Goal: Task Accomplishment & Management: Complete application form

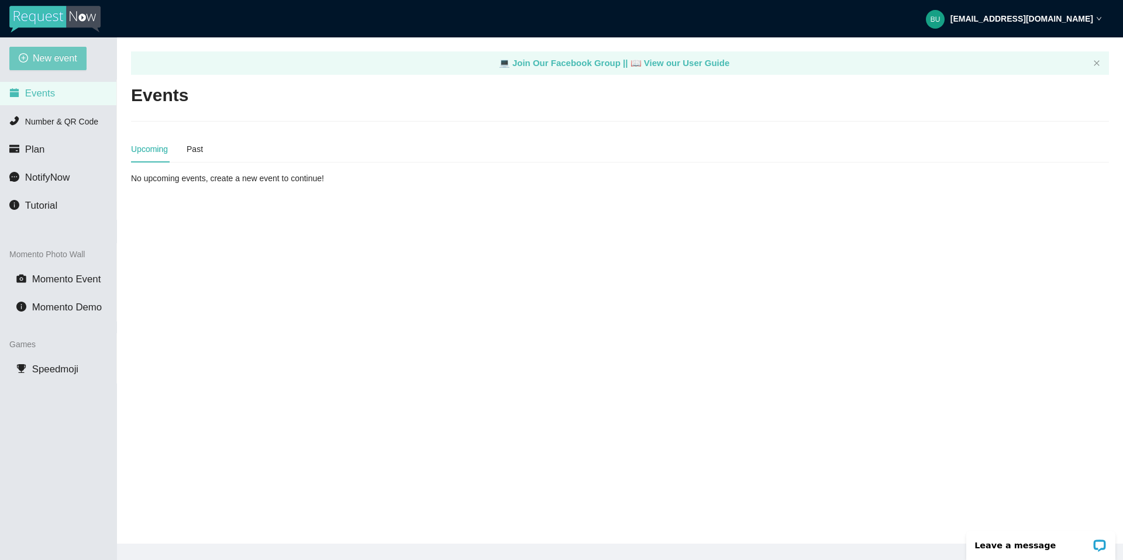
click at [57, 55] on span "New event" at bounding box center [55, 58] width 44 height 15
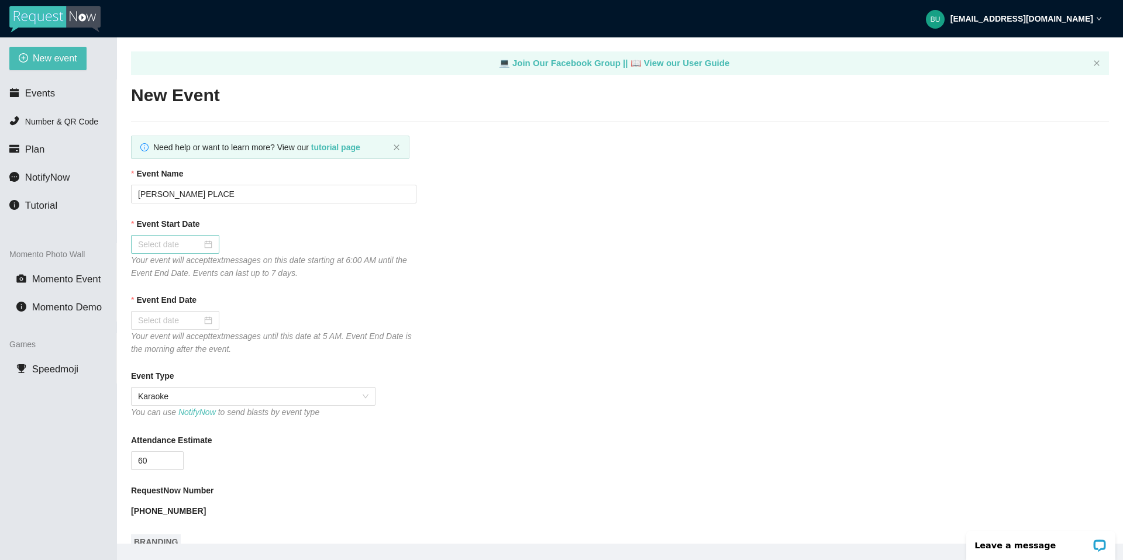
click at [200, 244] on div at bounding box center [175, 244] width 74 height 13
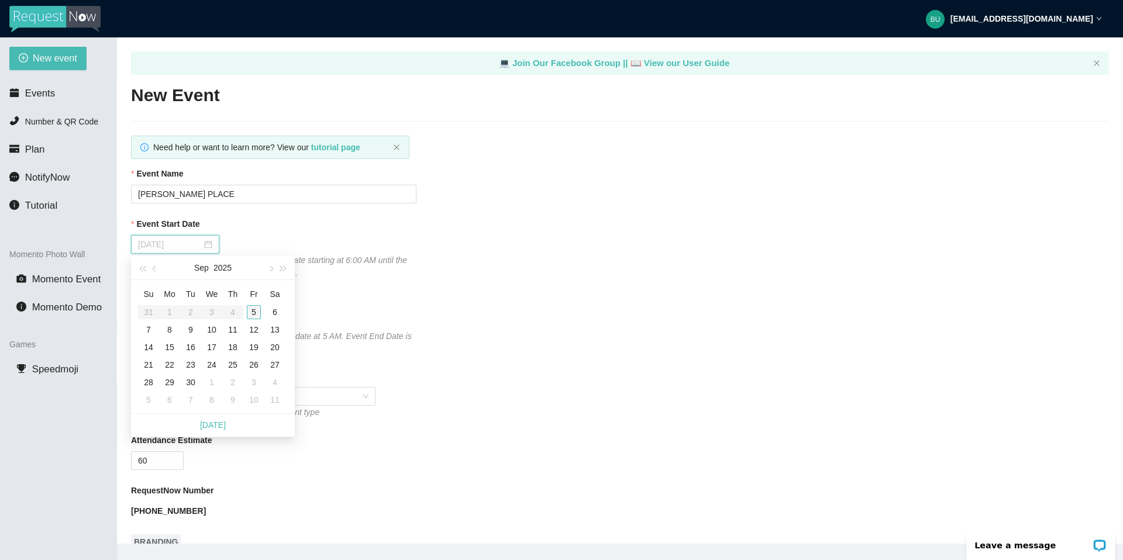
type input "09/05/2025"
click at [254, 310] on div "5" at bounding box center [254, 312] width 14 height 14
type input "09/06/2025"
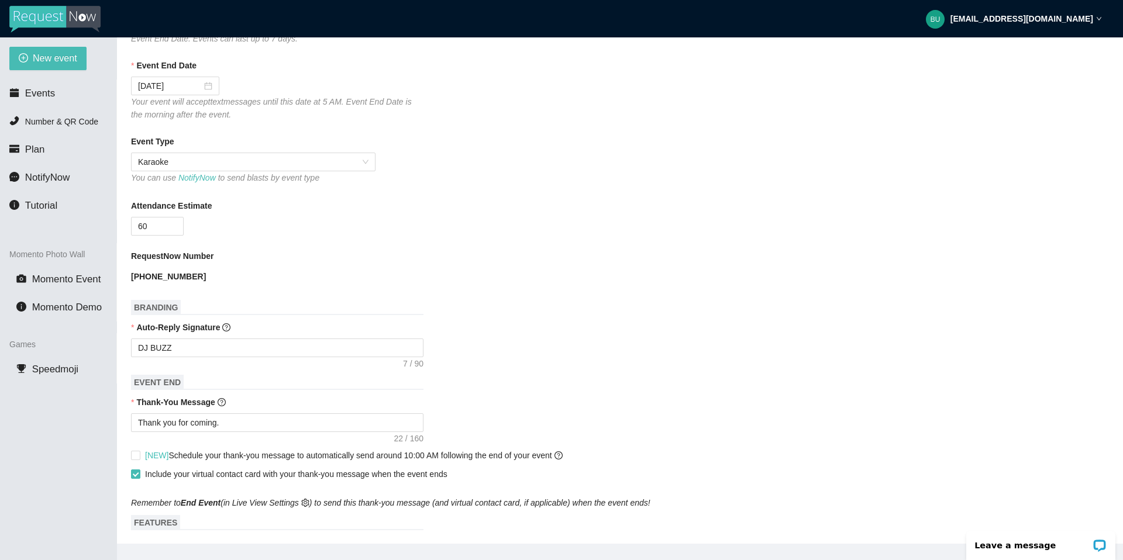
scroll to position [257, 0]
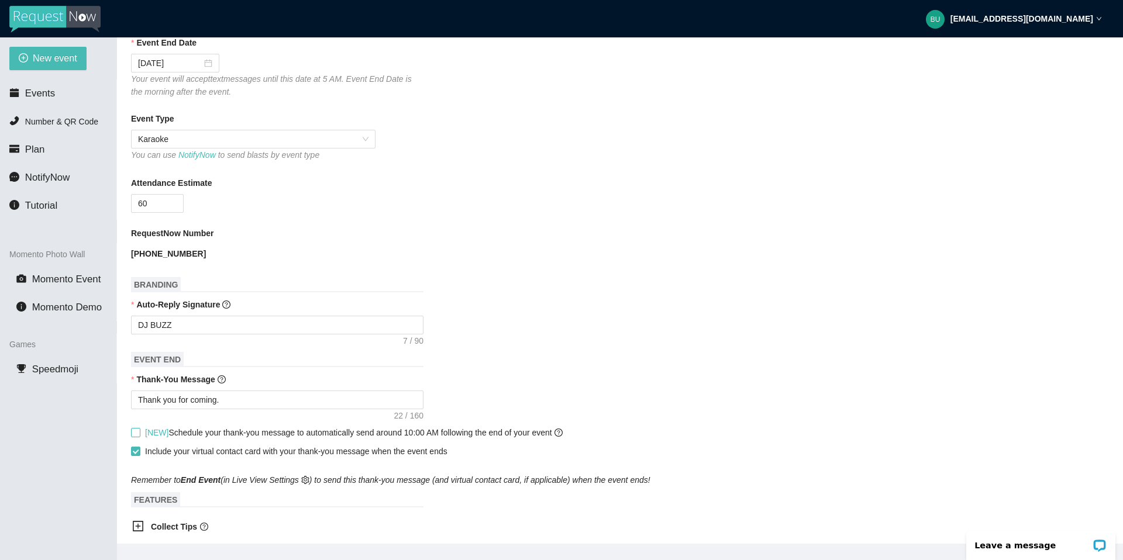
click at [136, 434] on input "[NEW] Schedule your thank-you message to automatically send around 10:00 AM fol…" at bounding box center [135, 432] width 8 height 8
checkbox input "true"
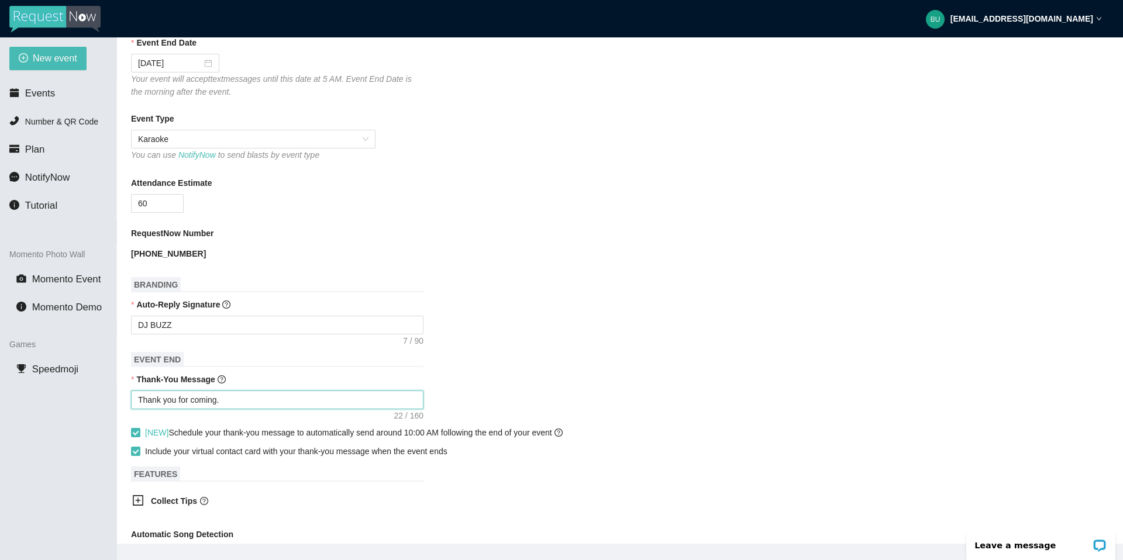
click at [239, 404] on textarea "Thank you for coming." at bounding box center [277, 400] width 292 height 19
type textarea "Thank you for coming."
type textarea "Thank you for coming"
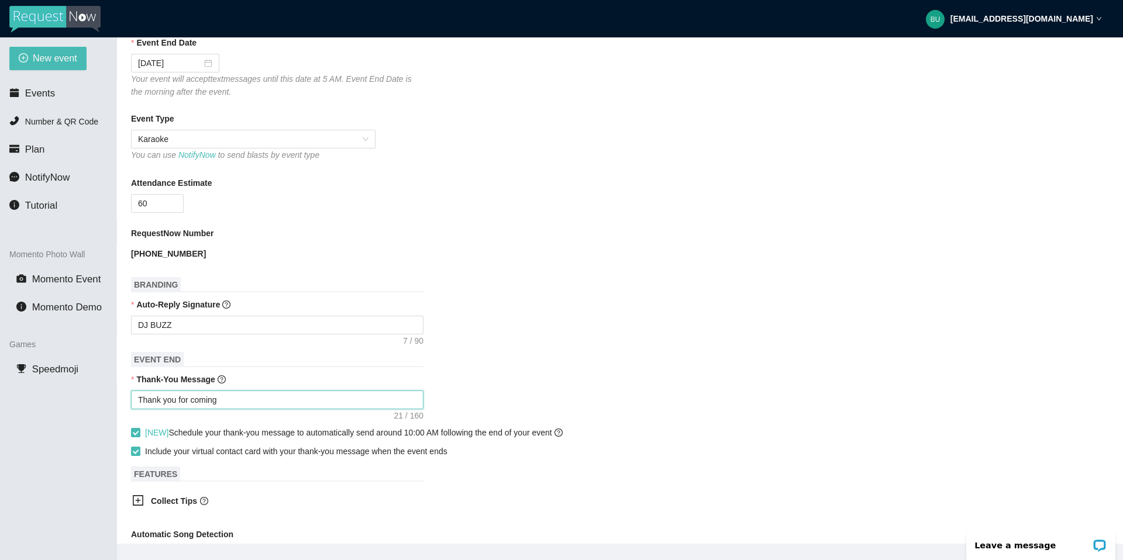
type textarea "Thank you for comin"
type textarea "Thank you for comi"
type textarea "Thank you for com"
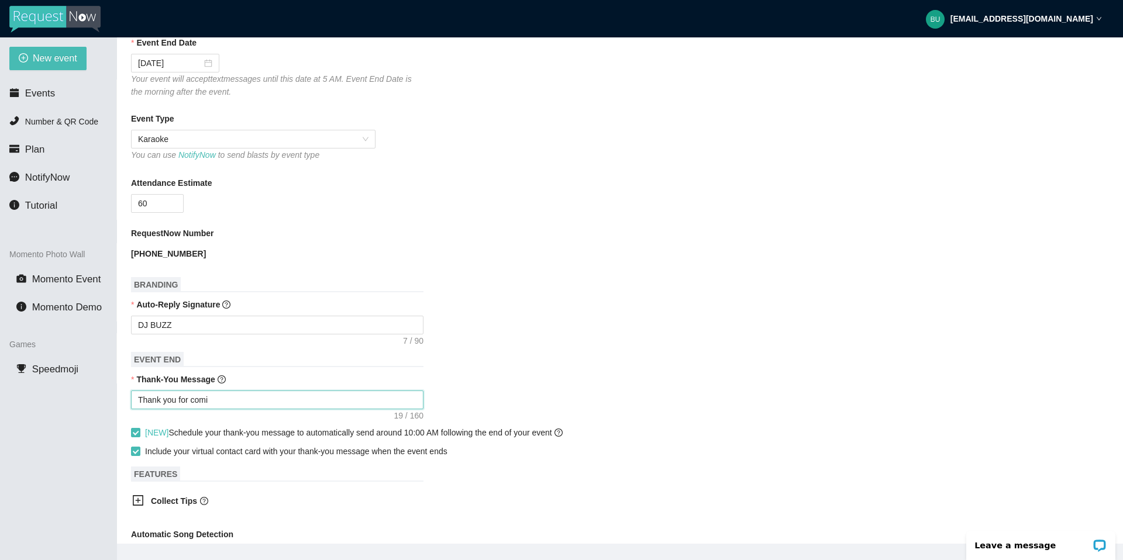
type textarea "Thank you for com"
type textarea "Thank you for co"
type textarea "Thank you for c"
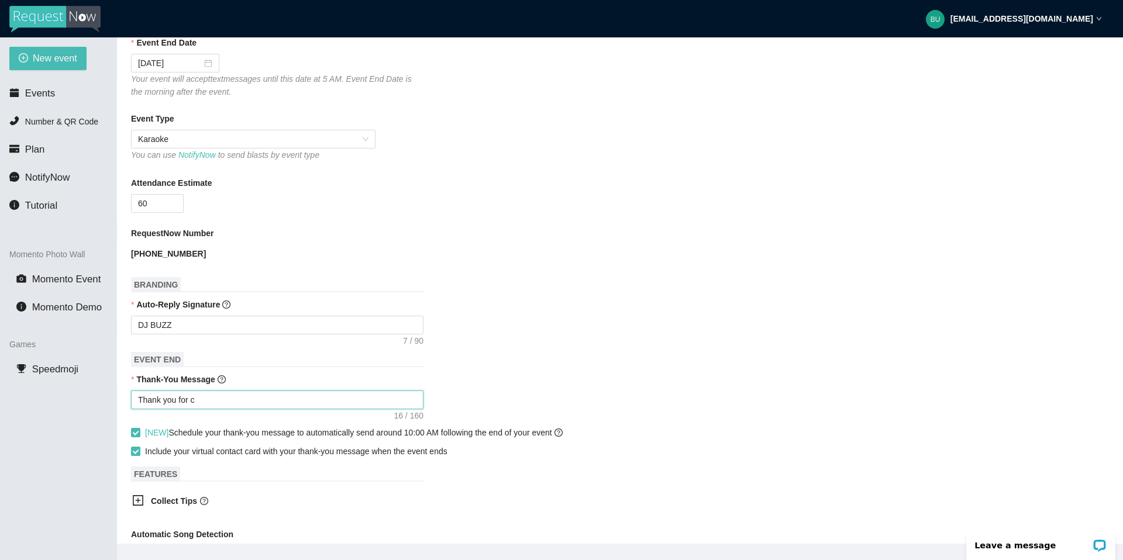
type textarea "Thank you for"
type textarea "Thank you fo"
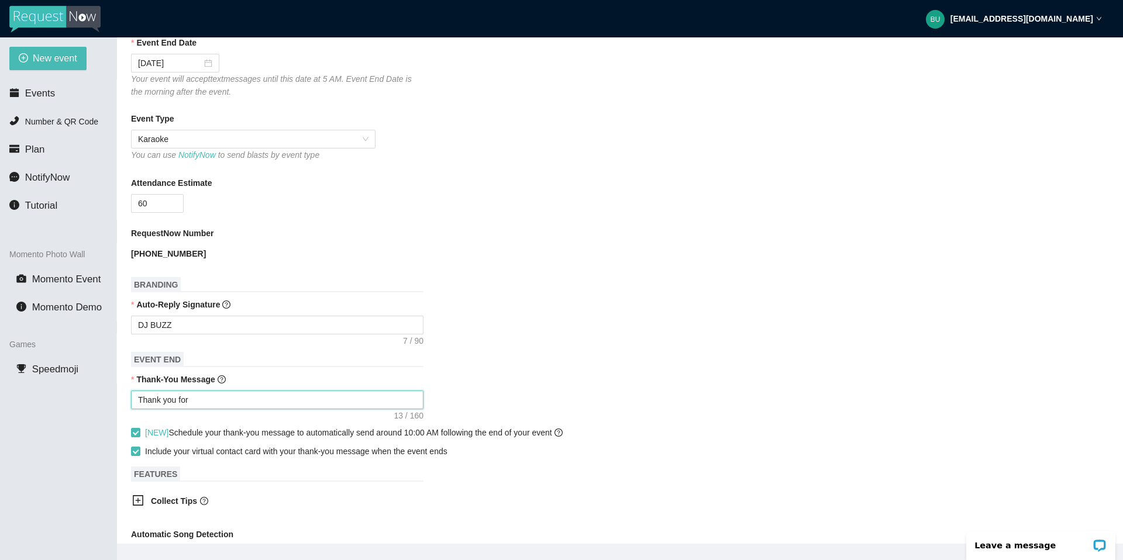
type textarea "Thank you fo"
type textarea "Thank you f"
type textarea "Thank you"
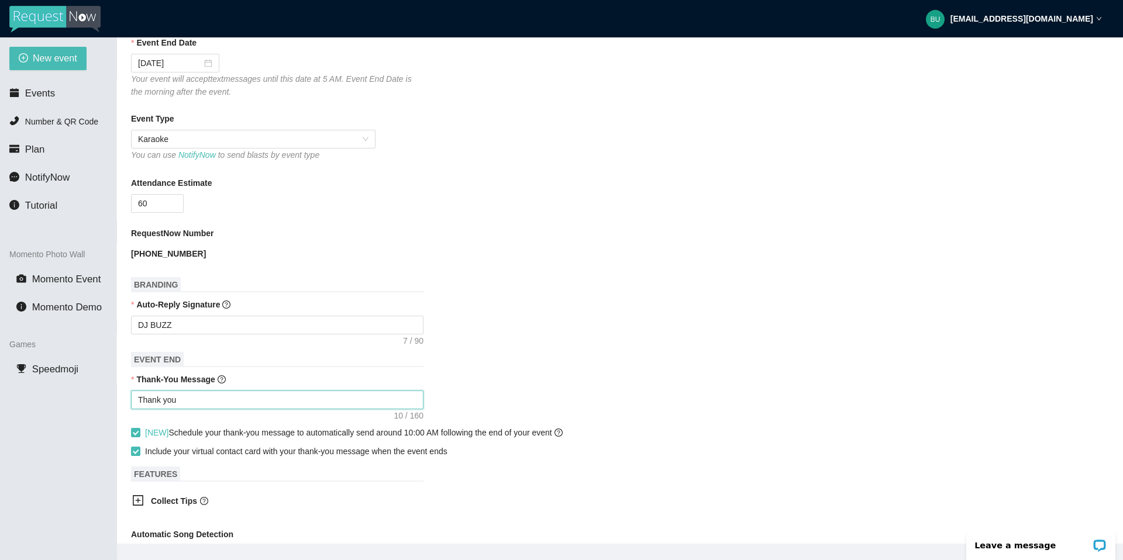
type textarea "Thank you"
type textarea "Thank yo"
type textarea "Thank y"
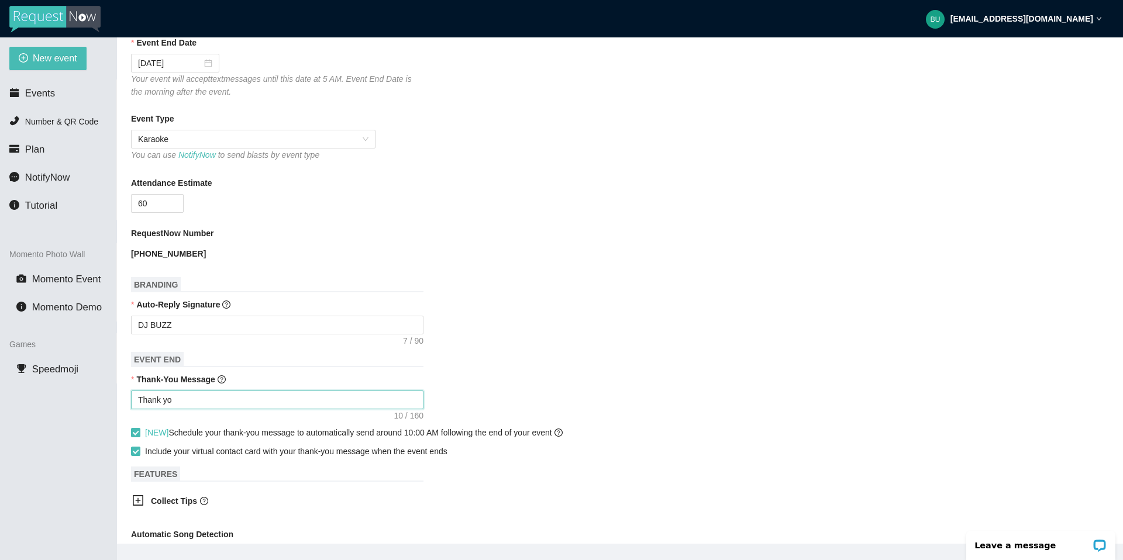
type textarea "Thank y"
type textarea "Thank"
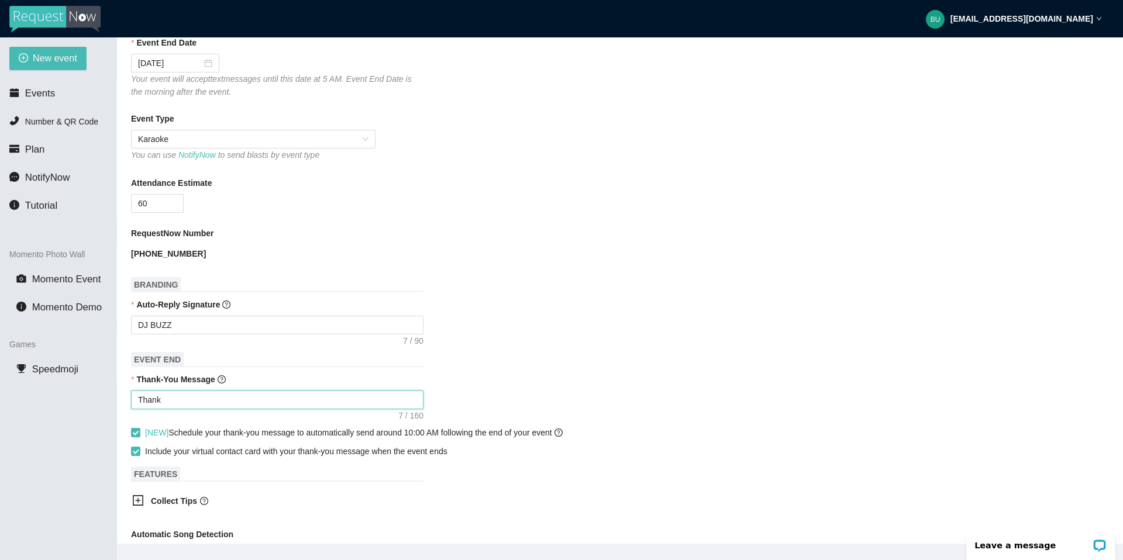
type textarea "Than"
type textarea "Tha"
type textarea "Th"
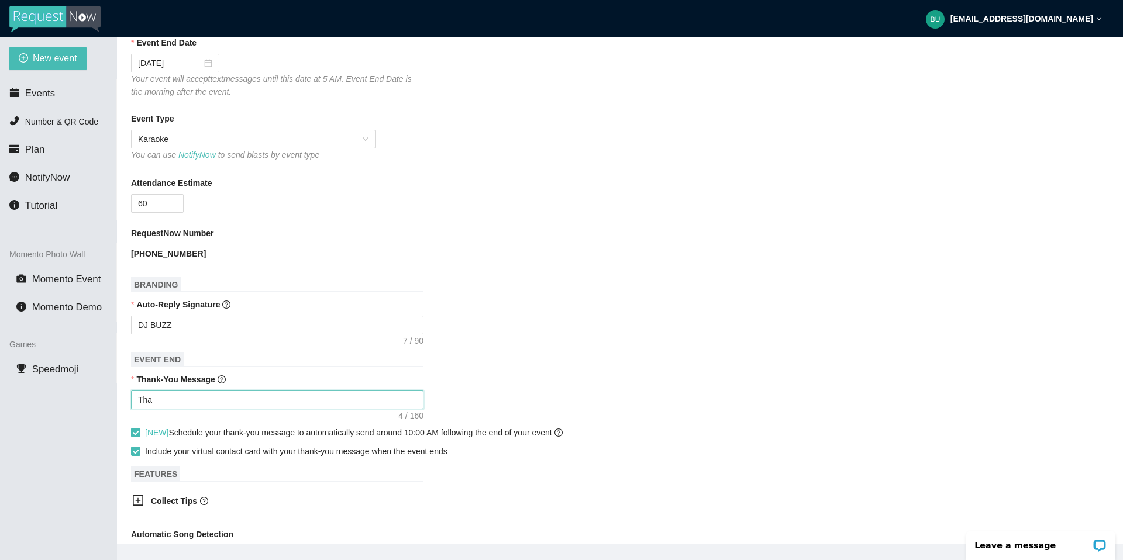
type textarea "Th"
type textarea "T"
type textarea "Thank you for being part of this event. See you next year! - Christopher from h…"
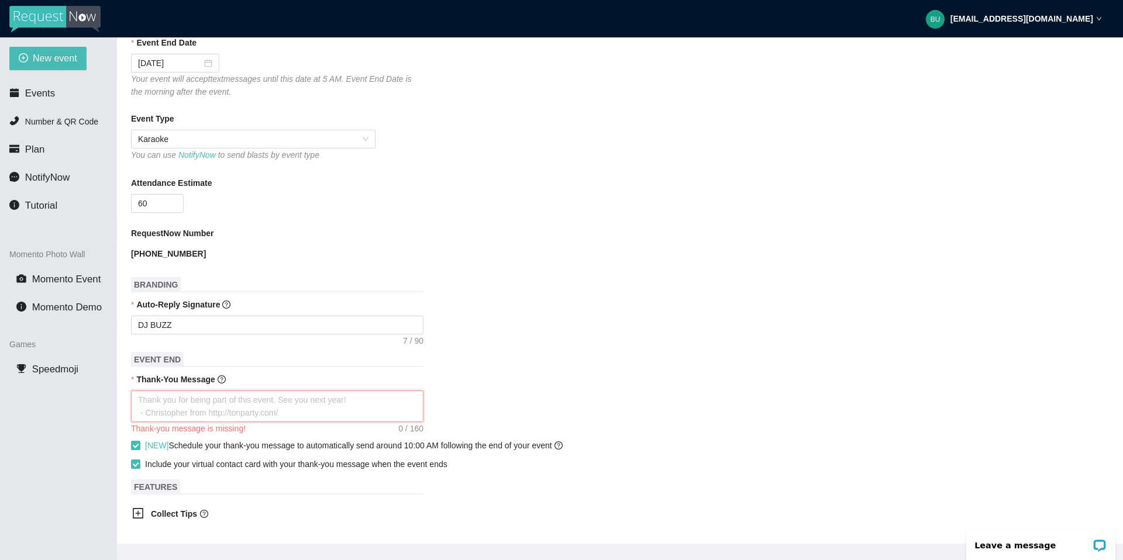
type textarea "D"
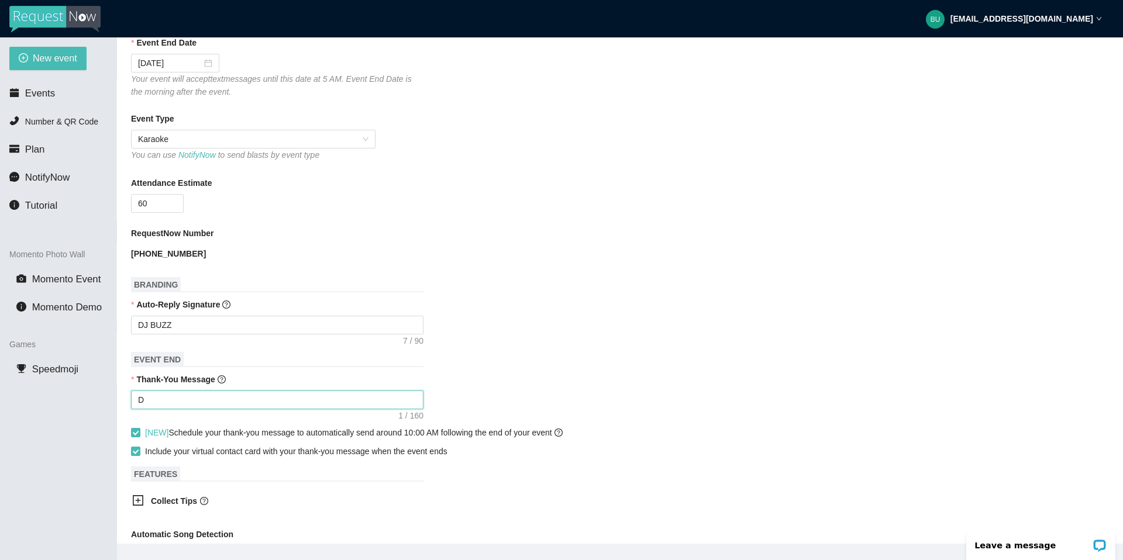
type textarea "DJ"
type textarea "DJ B"
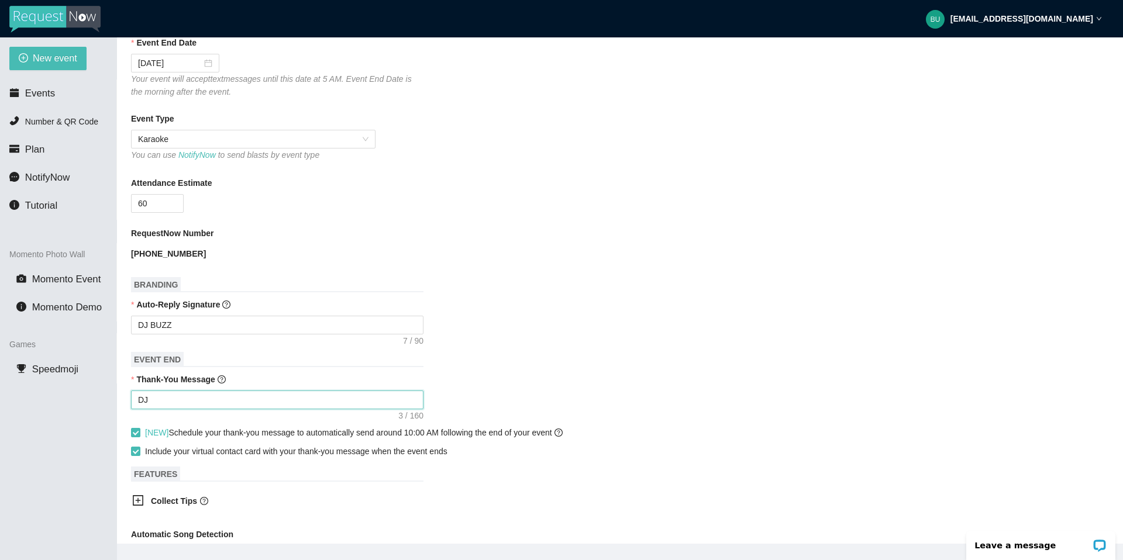
type textarea "DJ B"
type textarea "DJ Bu"
type textarea "DJ Buz"
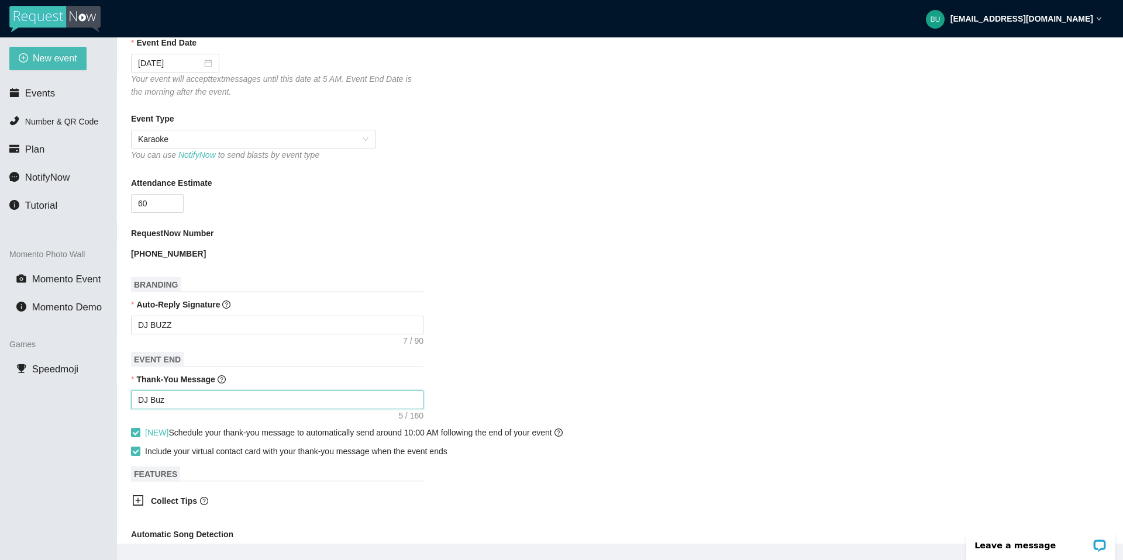
type textarea "DJ Buzz"
type textarea "DJ Buzz w"
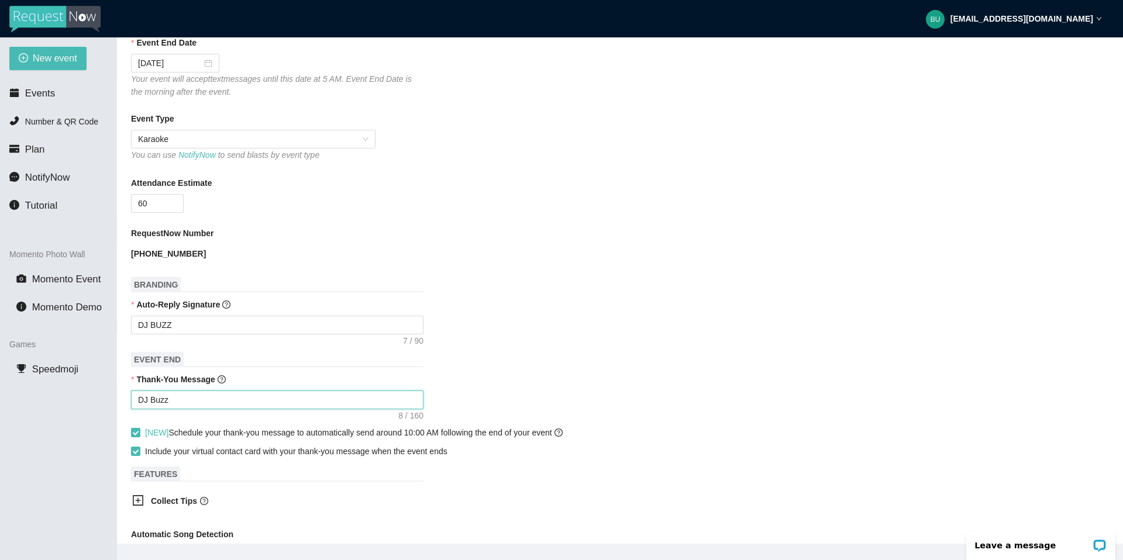
type textarea "DJ Buzz w"
type textarea "DJ Buzz wa"
type textarea "DJ Buzz wan"
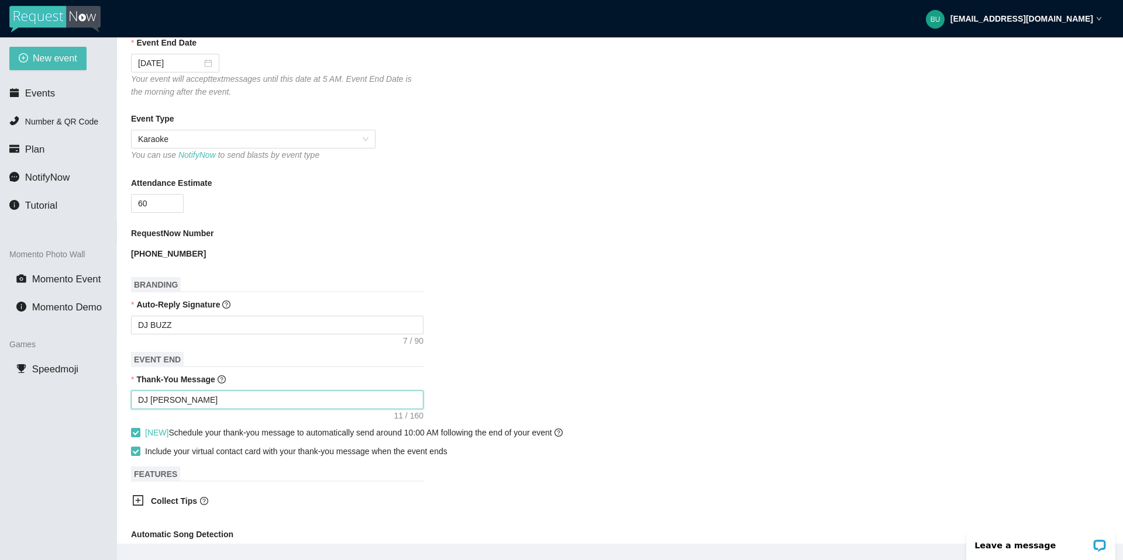
type textarea "DJ Buzz wann"
type textarea "DJ Buzz wanna"
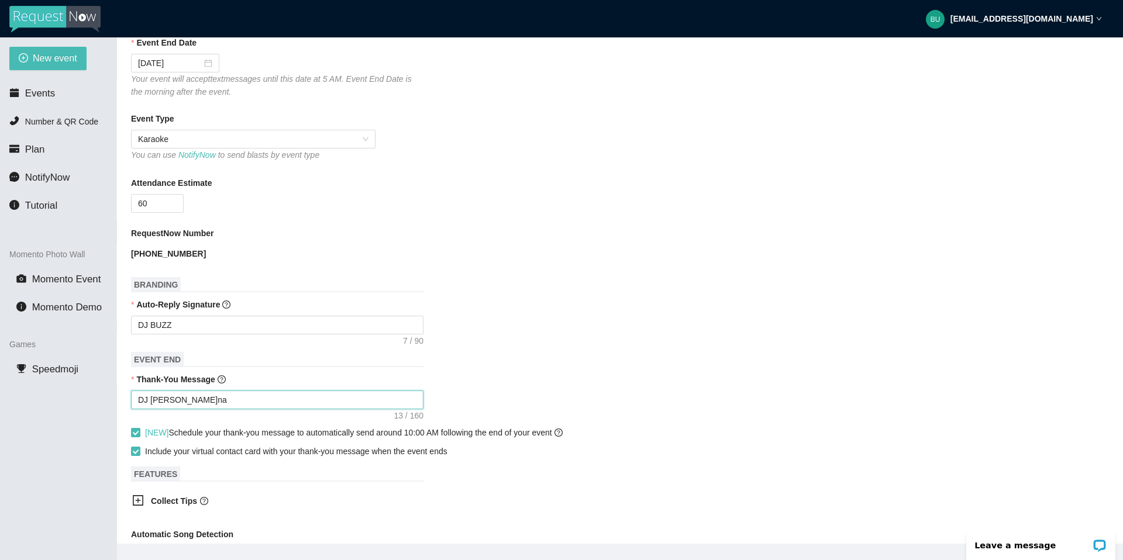
type textarea "DJ Buzz wanna"
type textarea "DJ Buzz wanna t"
type textarea "DJ Buzz wanna th"
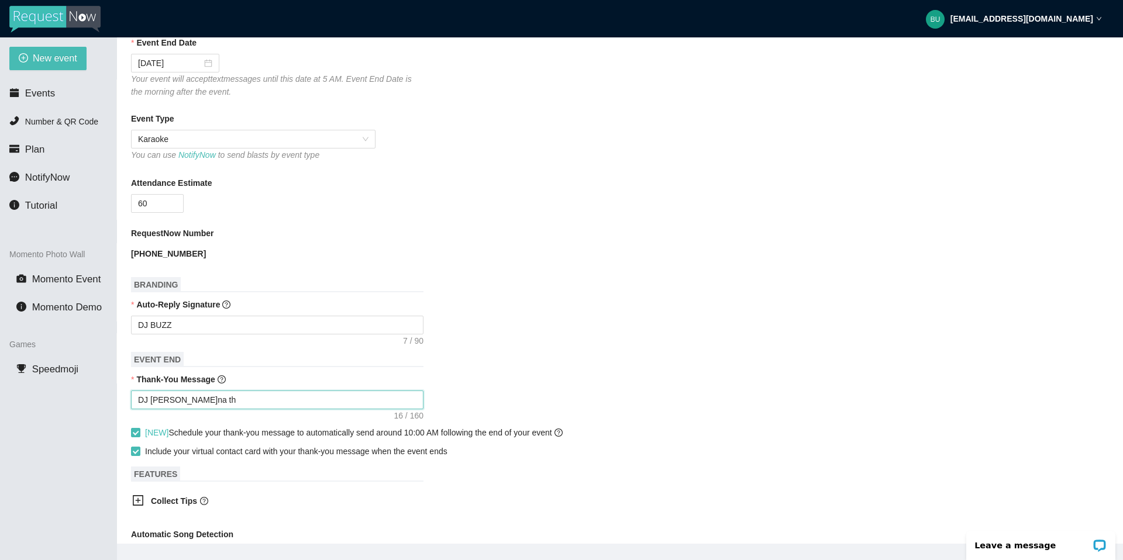
type textarea "DJ Buzz wanna tha"
type textarea "DJ Buzz wanna than"
type textarea "DJ Buzz wanna thank"
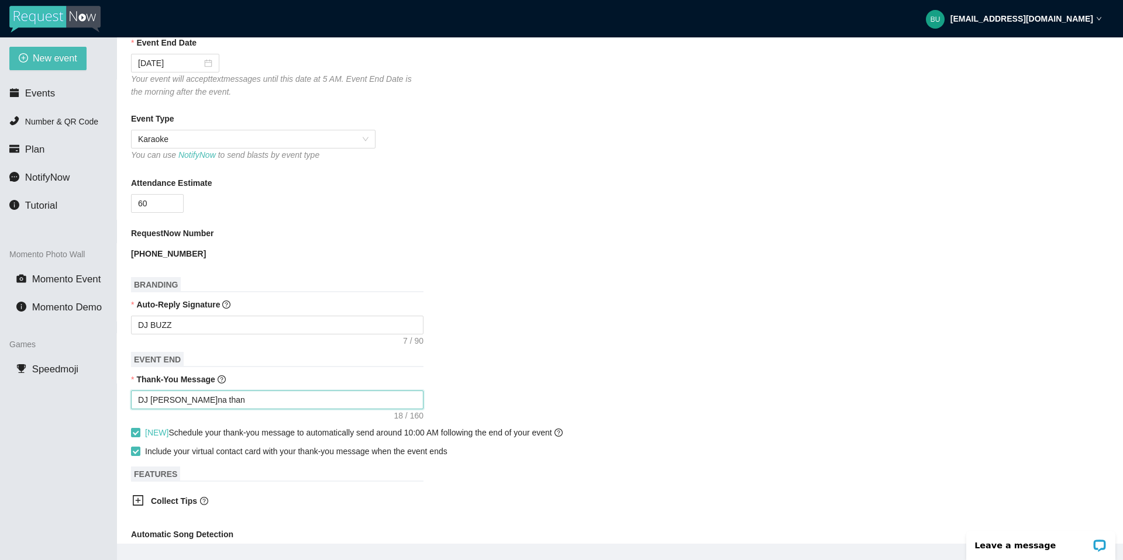
type textarea "DJ Buzz wanna thank"
type textarea "DJ Buzz wanna thank y"
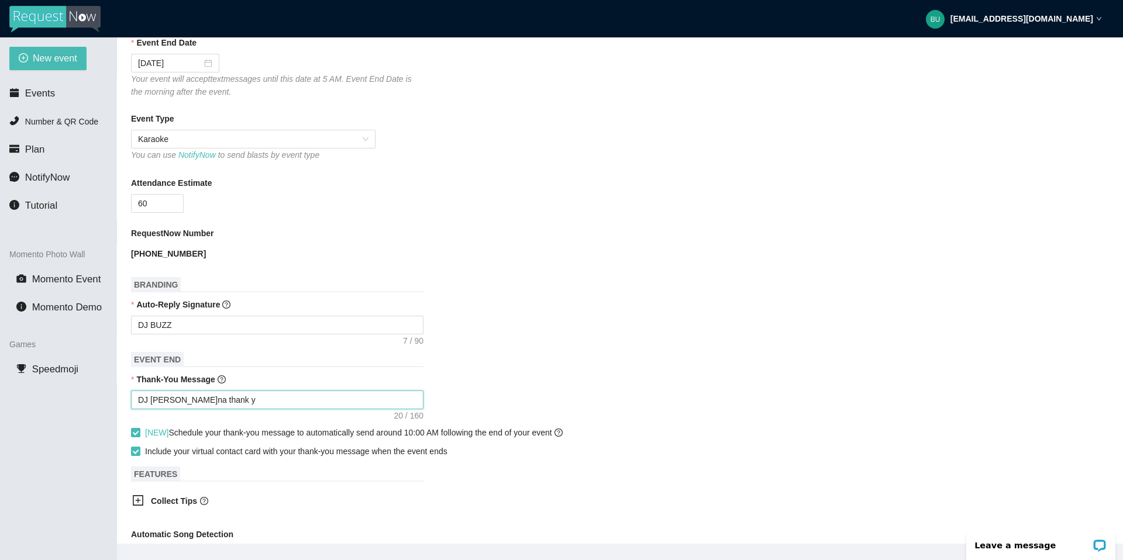
type textarea "DJ Buzz wanna thank yo"
type textarea "DJ Buzz wanna thank you"
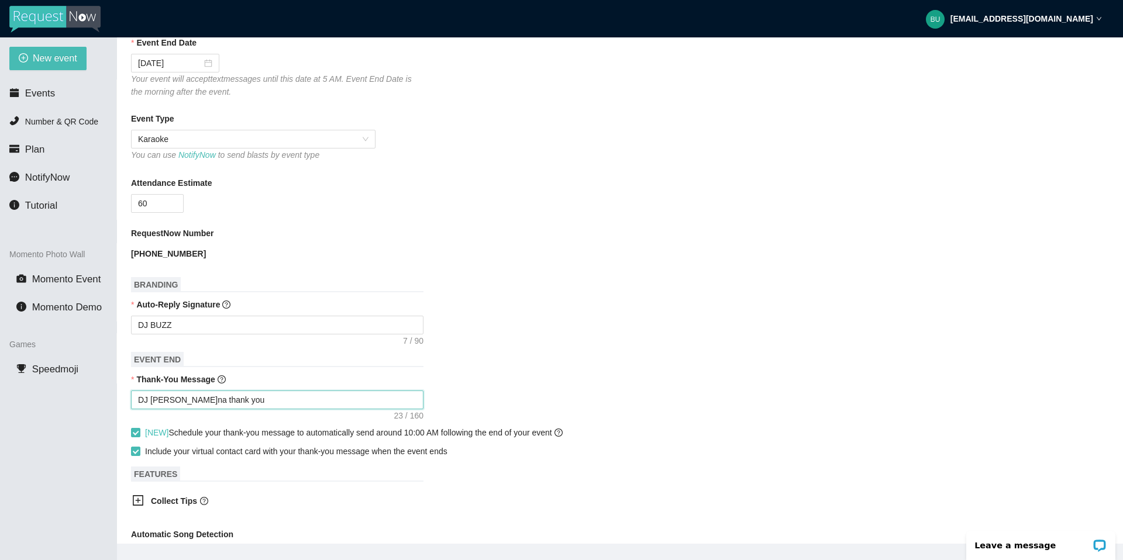
type textarea "DJ Buzz wanna thank you"
type textarea "DJ Buzz wanna thank you f"
type textarea "DJ Buzz wanna thank you fo"
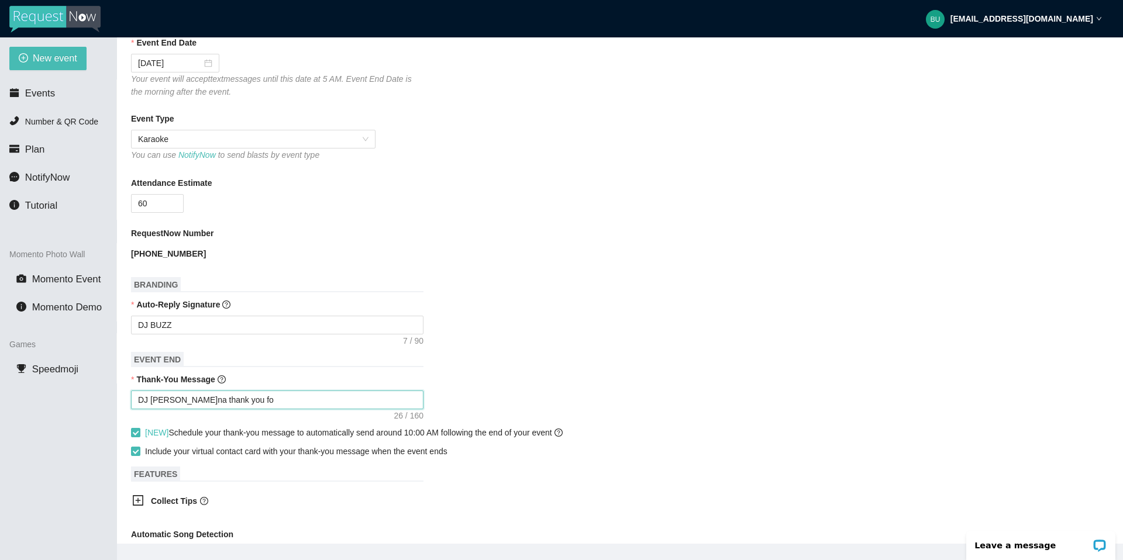
type textarea "DJ Buzz wanna thank you for"
type textarea "DJ Buzz wanna thank you for c"
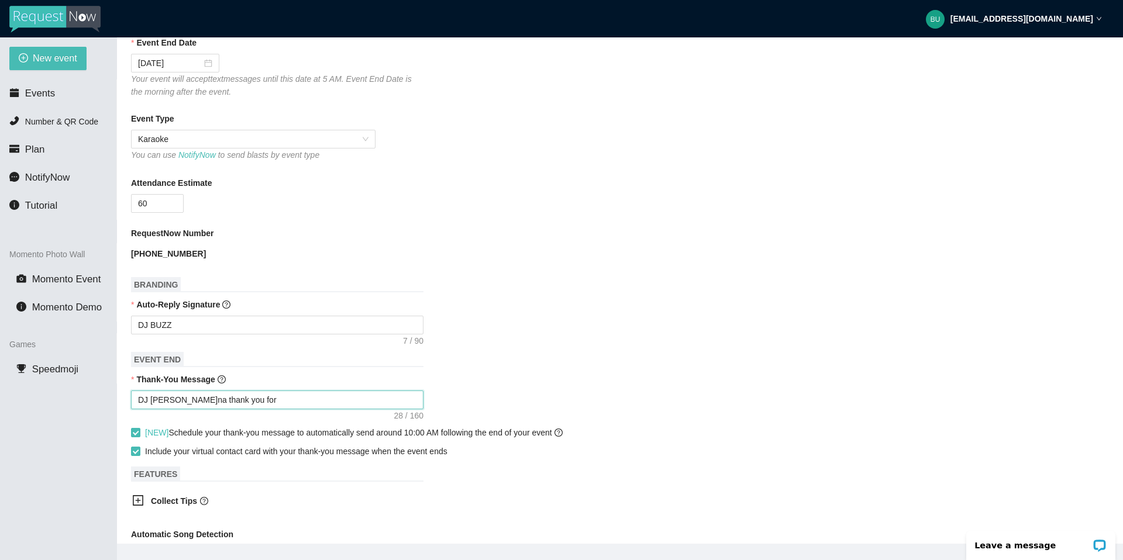
type textarea "DJ Buzz wanna thank you for c"
type textarea "DJ Buzz wanna thank you for co"
type textarea "DJ Buzz wanna thank you for com"
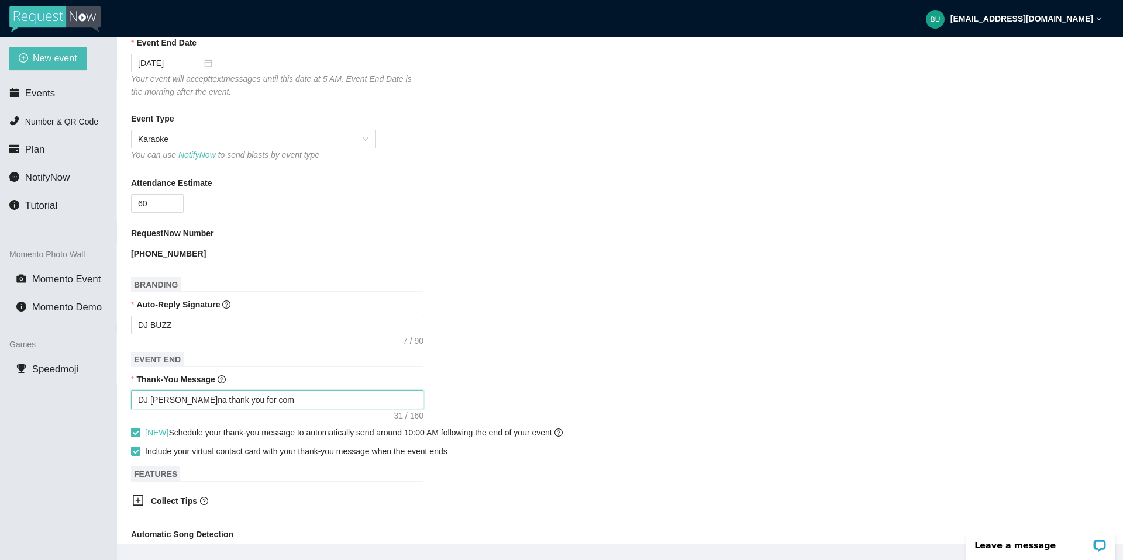
type textarea "DJ Buzz wanna thank you for comi"
type textarea "DJ Buzz wanna thank you for comin"
type textarea "DJ Buzz wanna thank you for coming"
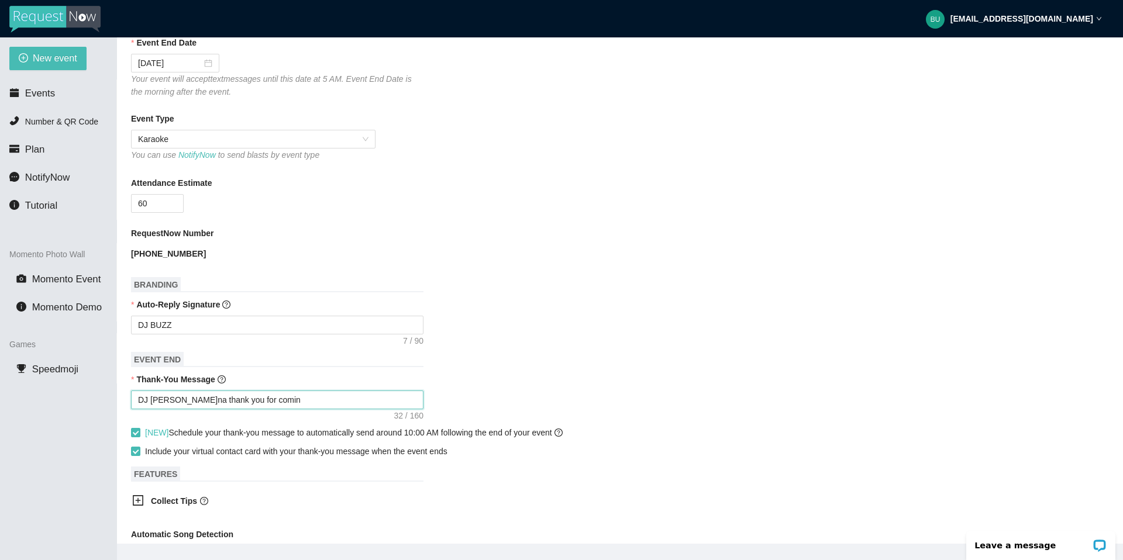
type textarea "DJ Buzz wanna thank you for coming"
type textarea "DJ Buzz wanna thank you for coming t"
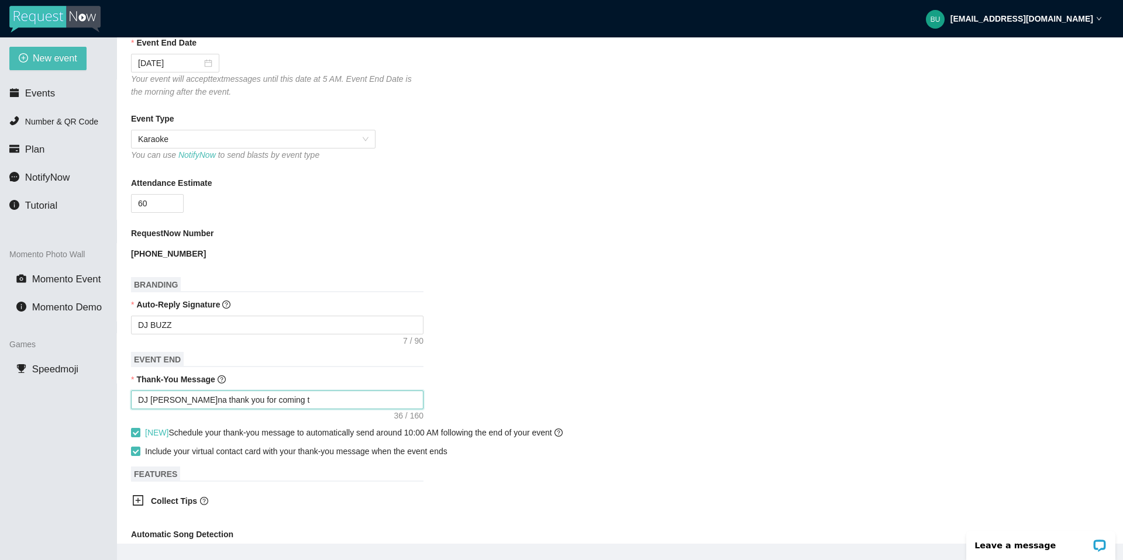
type textarea "DJ Buzz wanna thank you for coming to"
type textarea "DJ Buzz wanna thank you for coming to K"
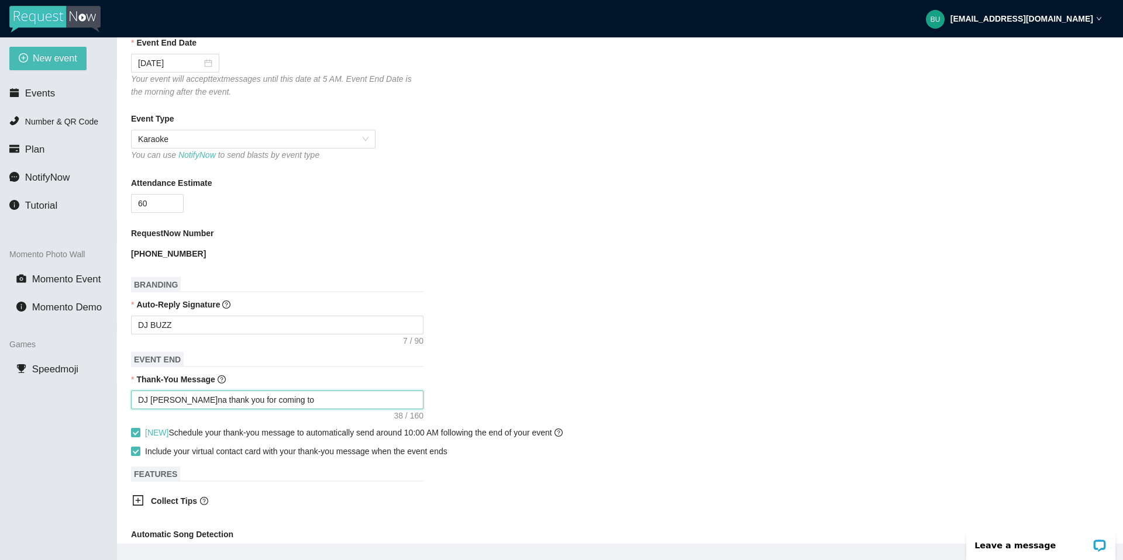
type textarea "DJ Buzz wanna thank you for coming to K"
type textarea "DJ Buzz wanna thank you for coming to Ka"
type textarea "DJ Buzz wanna thank you for coming to Kay"
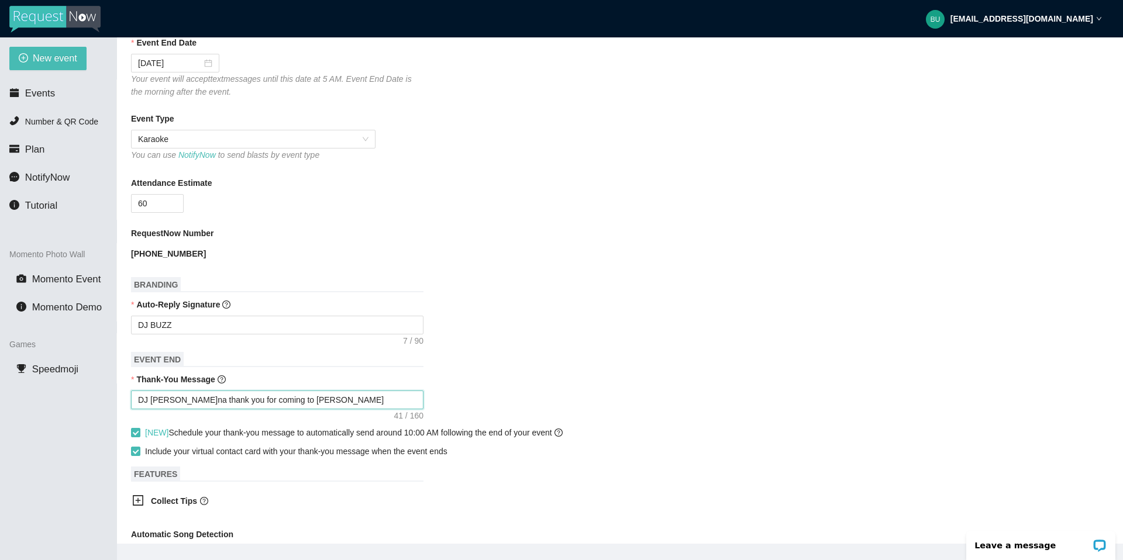
type textarea "DJ Buzz wanna thank you for coming to Kay'"
type textarea "DJ Buzz wanna thank you for coming to Kay's"
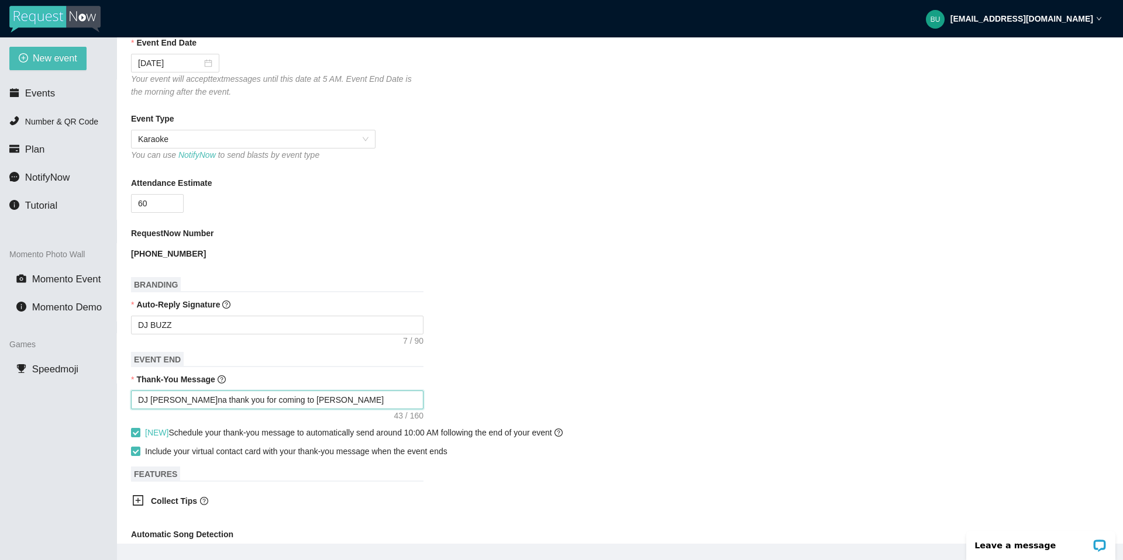
type textarea "DJ Buzz wanna thank you for coming to Kay's"
type textarea "DJ Buzz wanna thank you for coming to Kay's P"
type textarea "DJ Buzz wanna thank you for coming to Kay's PL"
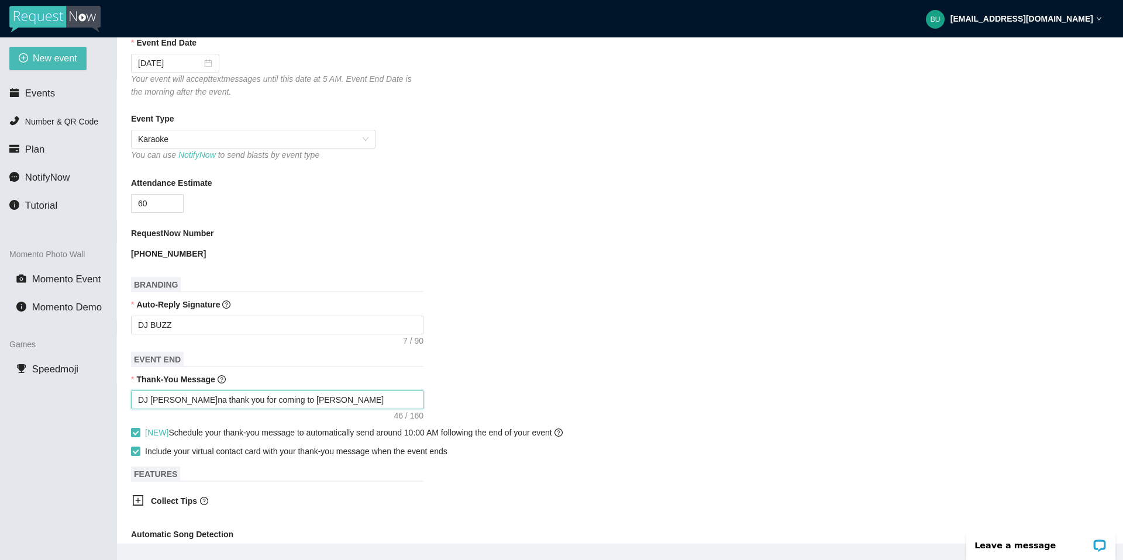
type textarea "DJ Buzz wanna thank you for coming to Kay's PLA"
type textarea "DJ Buzz wanna thank you for coming to Kay's PLAC"
type textarea "DJ Buzz wanna thank you for coming to Kay's PLACE"
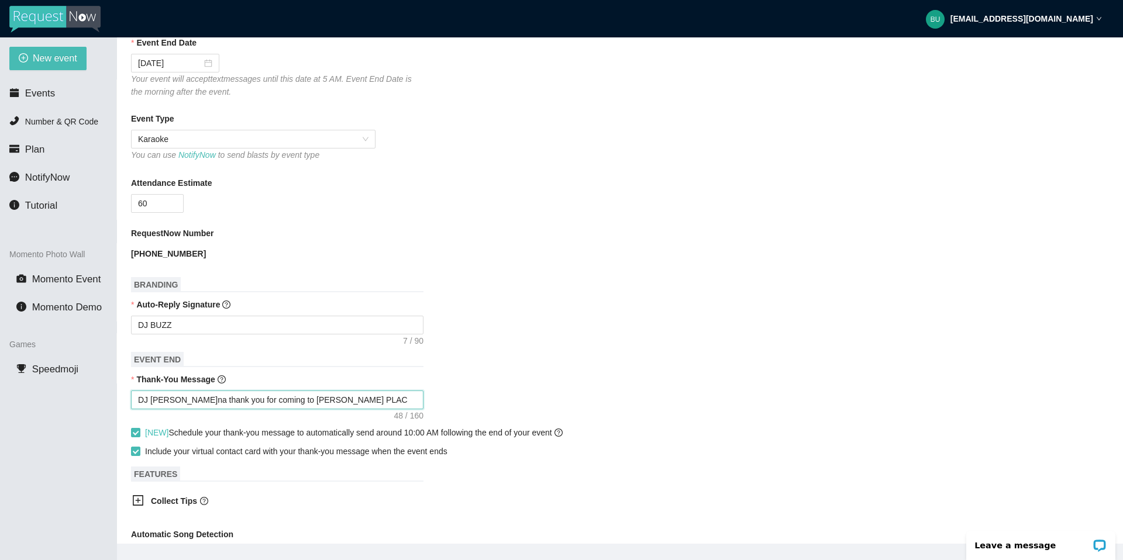
type textarea "DJ Buzz wanna thank you for coming to Kay's PLACE"
type textarea "DJ Buzz wanna thank you for coming to Kay's PLAC"
type textarea "DJ Buzz wanna thank you for coming to Kay's PLA"
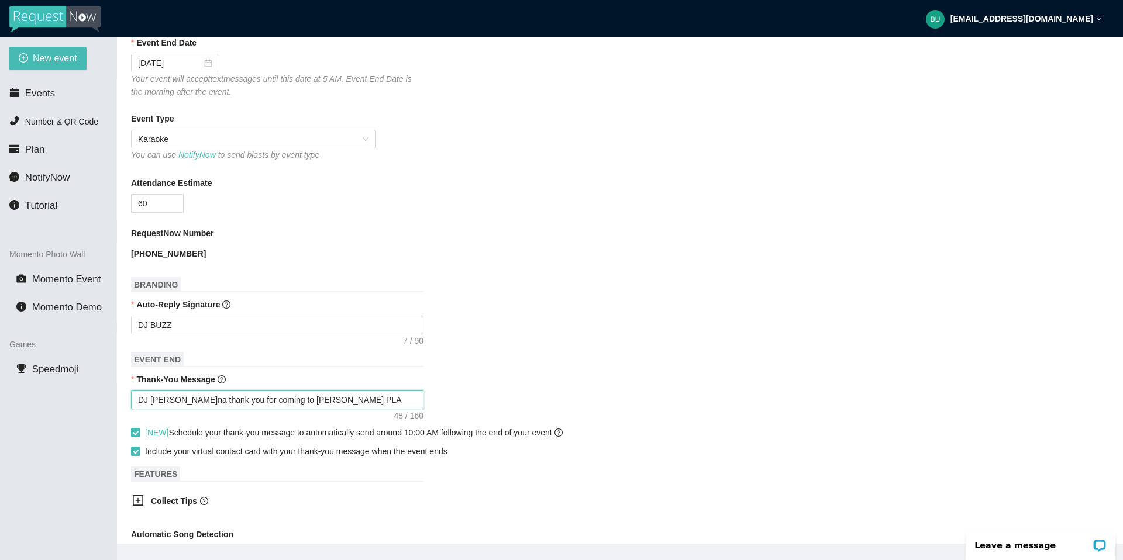
type textarea "DJ Buzz wanna thank you for coming to Kay's PL"
type textarea "DJ Buzz wanna thank you for coming to Kay's P"
type textarea "DJ Buzz wanna thank you for coming to Kay's"
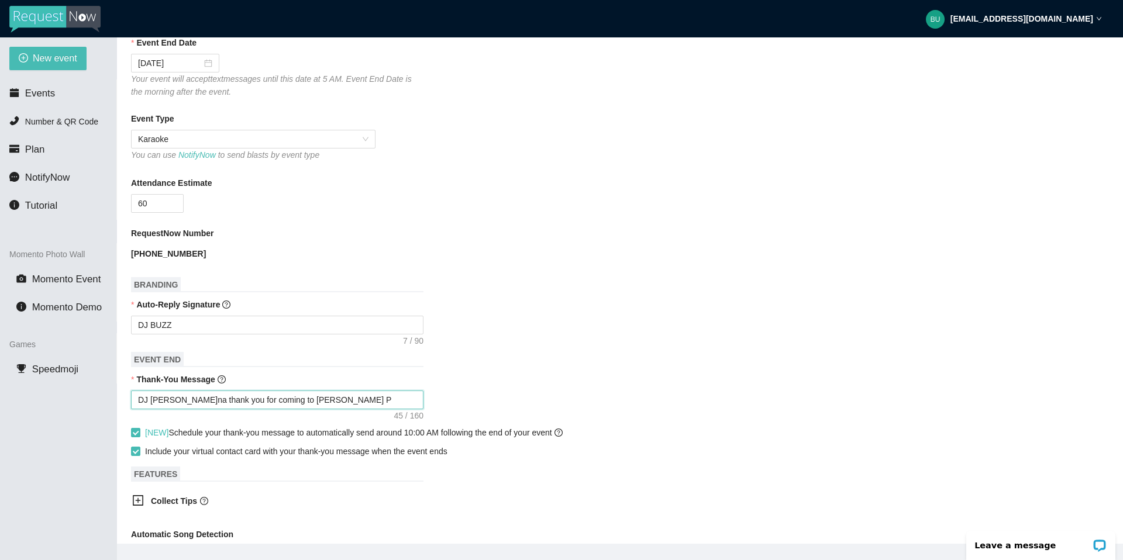
type textarea "DJ Buzz wanna thank you for coming to Kay's"
type textarea "DJ Buzz wanna thank you for coming to Kay'"
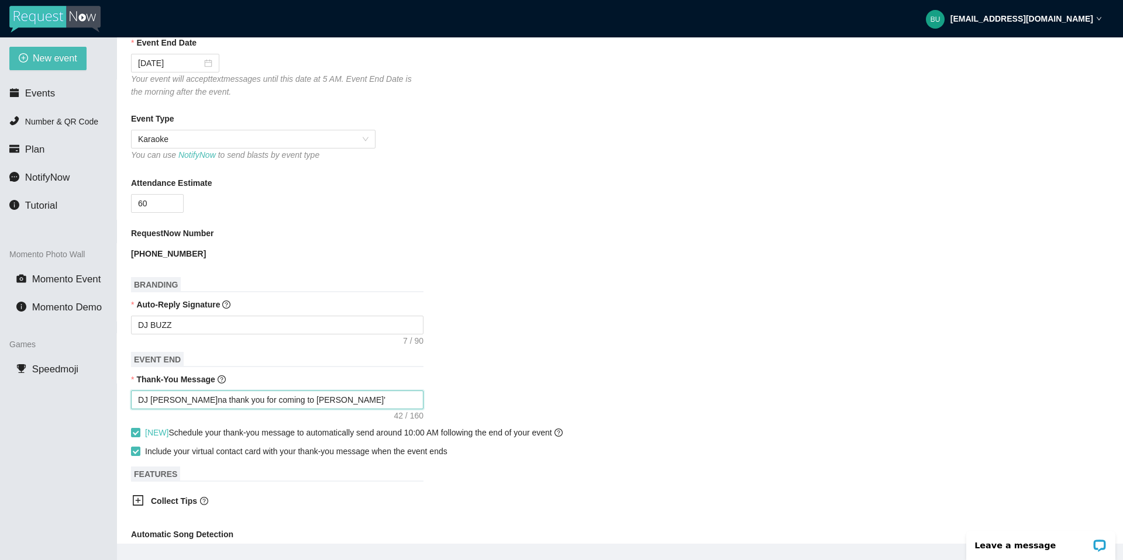
type textarea "DJ Buzz wanna thank you for coming to Kay's"
type textarea "DJ Buzz wanna thank you for coming to Kay's P"
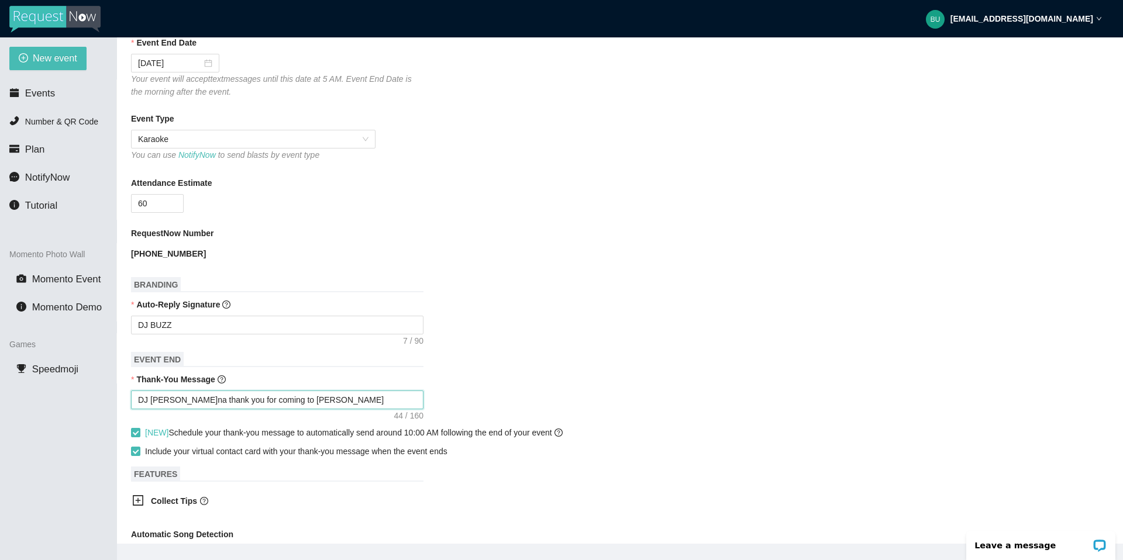
type textarea "DJ Buzz wanna thank you for coming to Kay's P"
type textarea "DJ Buzz wanna thank you for coming to Kay's Pl"
type textarea "DJ Buzz wanna thank you for coming to Kay's Pla"
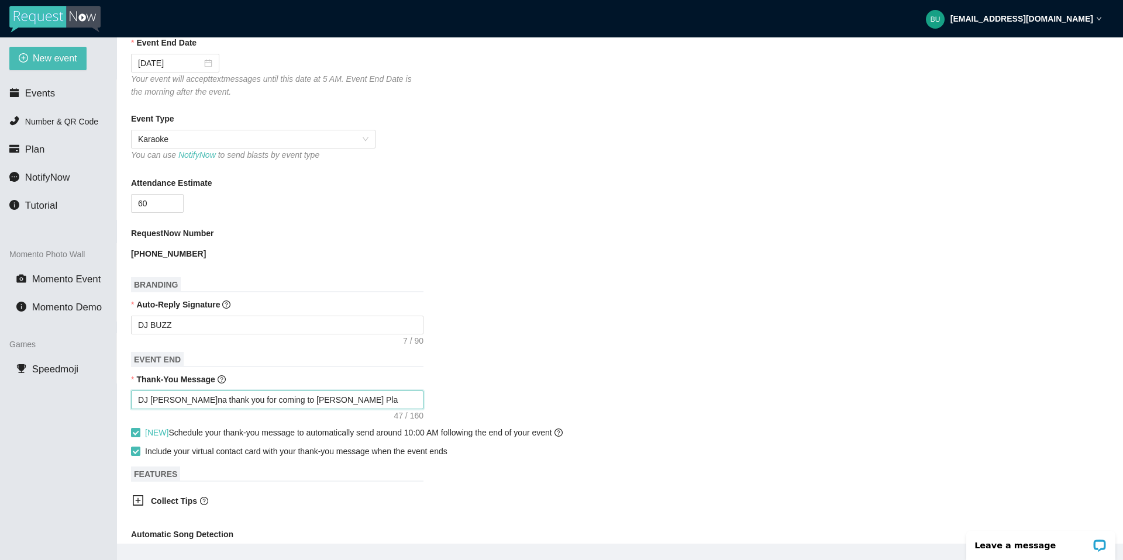
type textarea "DJ Buzz wanna thank you for coming to Kay's Plac"
type textarea "DJ Buzz wanna thank you for coming to Kay's Place"
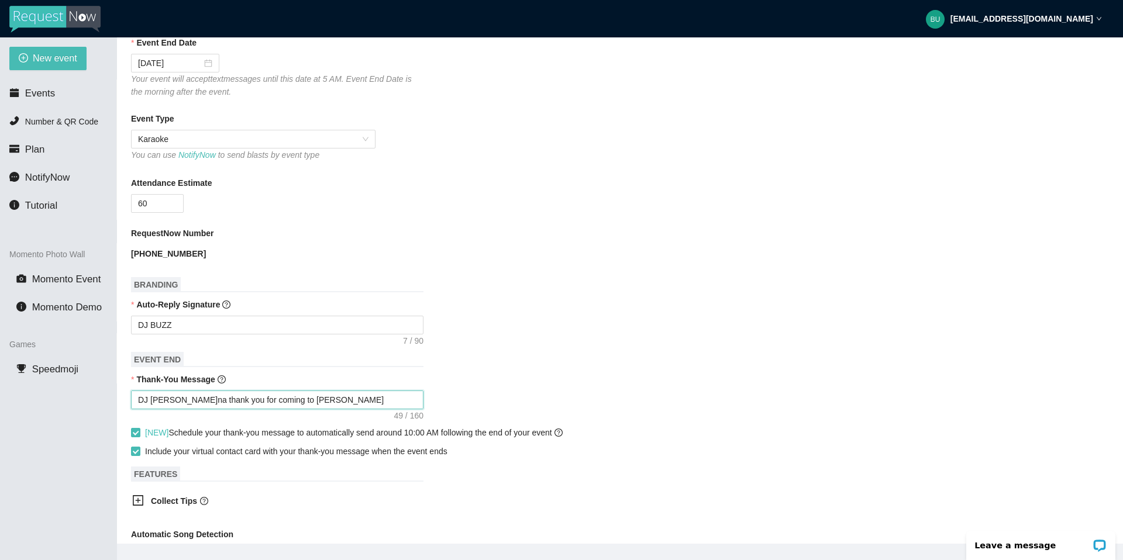
type textarea "DJ Buzz wanna thank you for coming to Kay's Place"
click at [294, 400] on textarea "DJ Buzz wanna thank you for coming to Kay's Place" at bounding box center [277, 400] width 292 height 19
type textarea "DJ Buzz wanna thank you for coming to ay's Place"
type textarea "DJ Buzz wanna thank you for coming to Kay's Place"
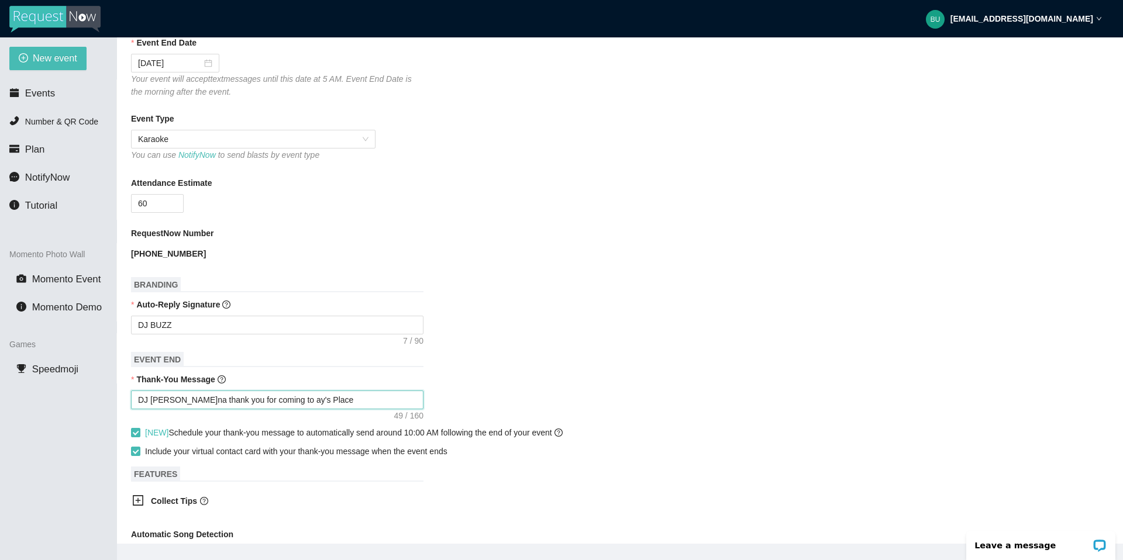
type textarea "DJ Buzz wanna thank you for coming to Kay's Place"
click at [345, 398] on textarea "DJ Buzz wanna thank you for coming to Kay's Place" at bounding box center [277, 400] width 292 height 19
click at [168, 399] on textarea "DJ Buzz wanna thank you for coming to Kay's Place" at bounding box center [277, 400] width 292 height 19
type textarea "DJ Buzz! wanna thank you for coming to Kay's Place"
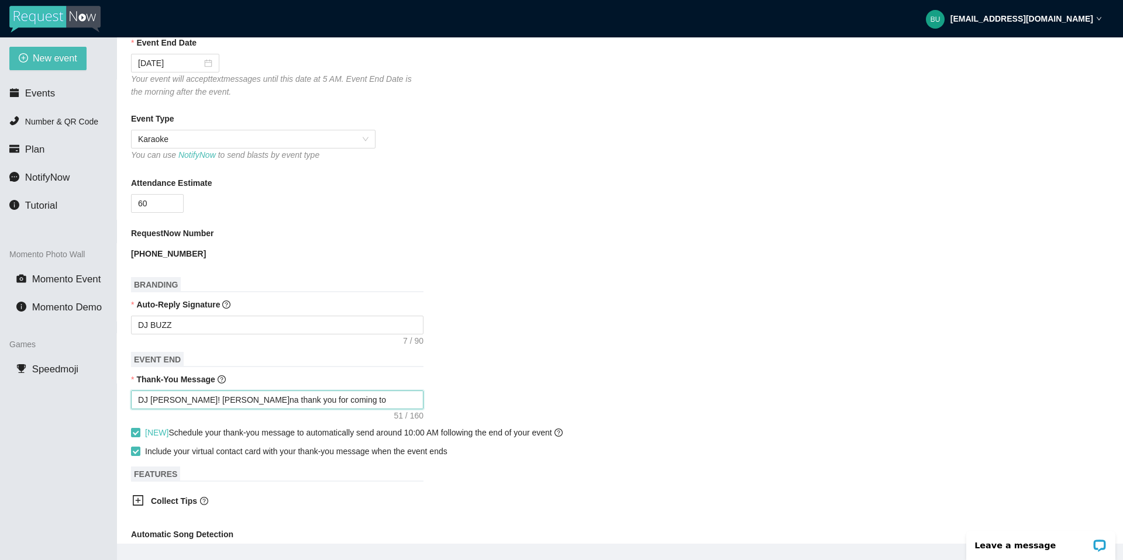
type textarea "DJ Buzz! wanna thank you for coming to Kay's Place"
click at [201, 401] on textarea "DJ Buzz! wanna thank you for coming to Kay's Place" at bounding box center [277, 400] width 292 height 19
type textarea "DJ Buzz! wannathank you for coming to Kay's Place"
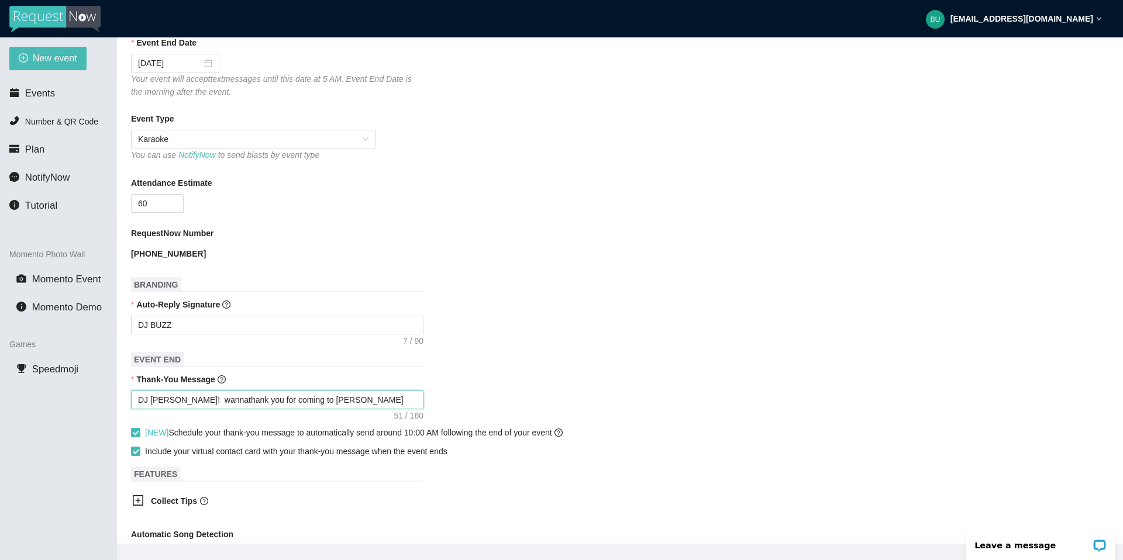
type textarea "DJ Buzz! wannthank you for coming to Kay's Place"
type textarea "DJ Buzz! wanthank you for coming to Kay's Place"
type textarea "DJ Buzz! wathank you for coming to Kay's Place"
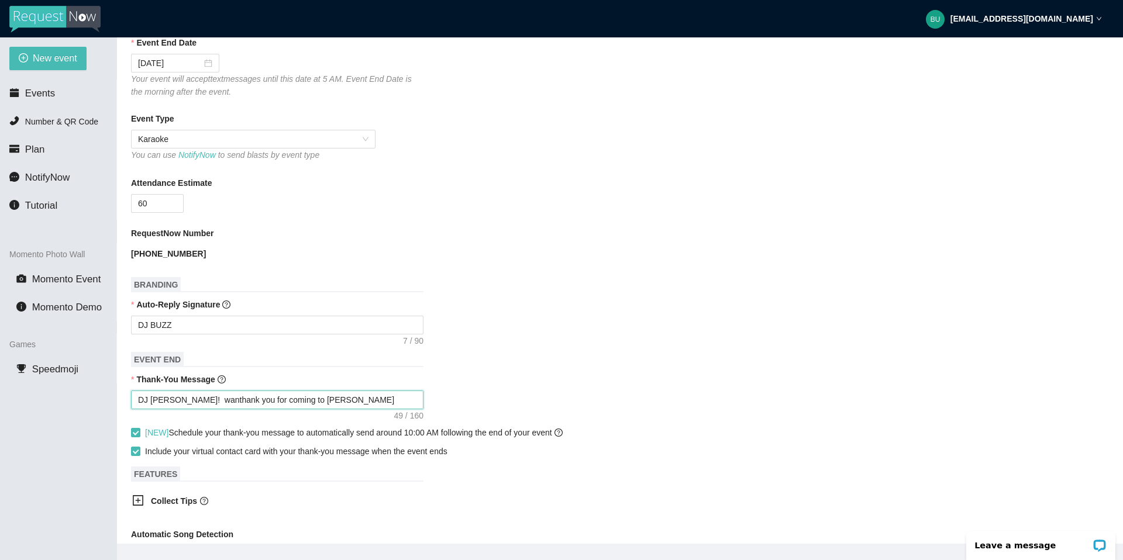
type textarea "DJ Buzz! wathank you for coming to Kay's Place"
type textarea "DJ Buzz! wthank you for coming to Kay's Place"
type textarea "DJ Buzz! thank you for coming to Kay's Place"
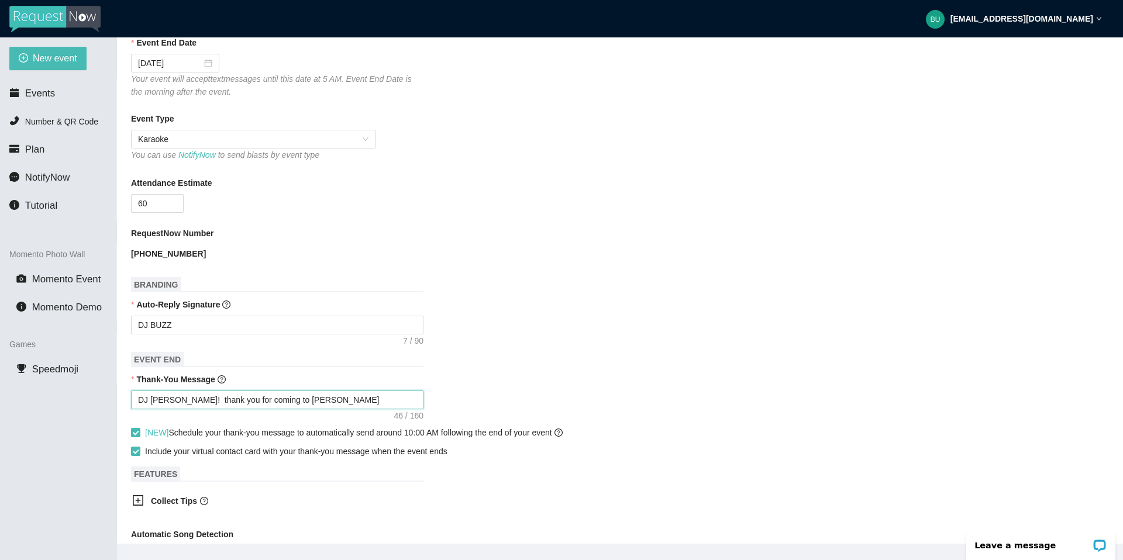
type textarea "DJ Buzz! thank you for coming to Kay's Place"
click at [327, 399] on textarea "DJ Buzz! thank you for coming to Kay's Place" at bounding box center [277, 400] width 292 height 19
type textarea "DJ Buzz! thank you for coming to Kay's Place a"
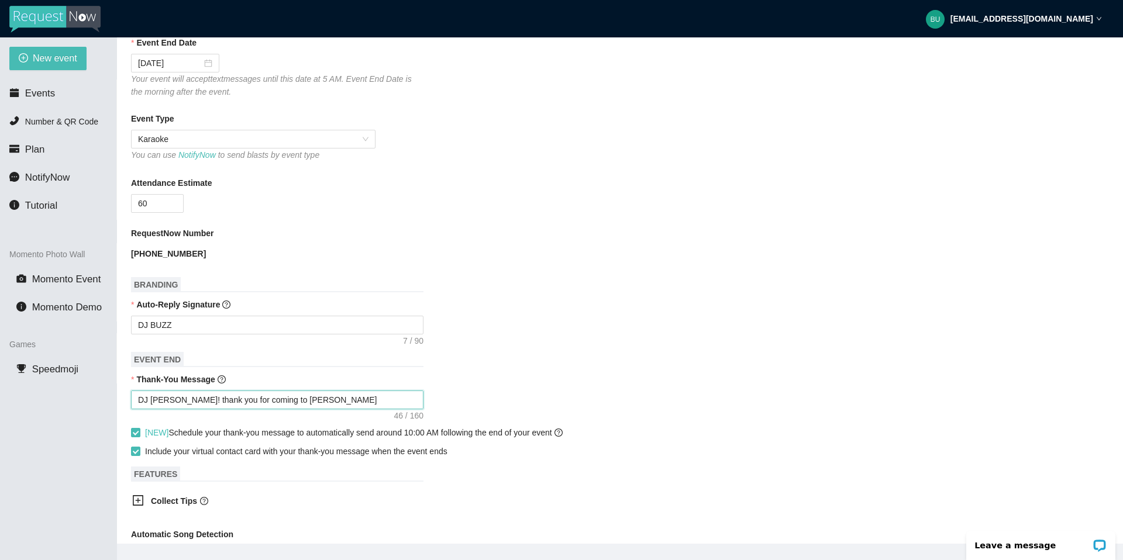
type textarea "DJ Buzz! thank you for coming to Kay's Place an"
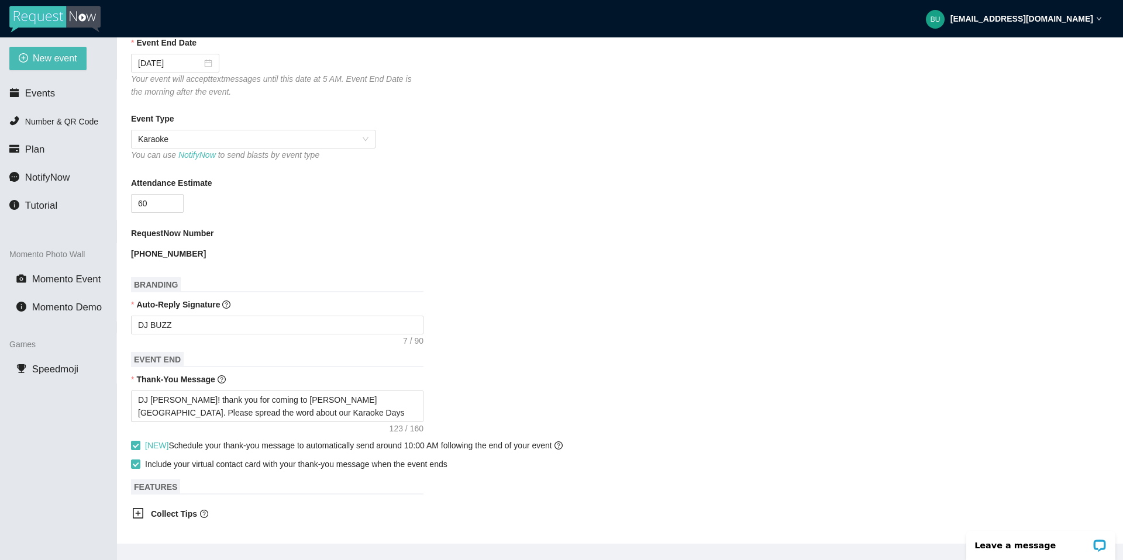
click at [667, 349] on form "Event Name KAYS PLACE Event Start Date 09/05/2025 Your event will accept text m…" at bounding box center [620, 350] width 978 height 881
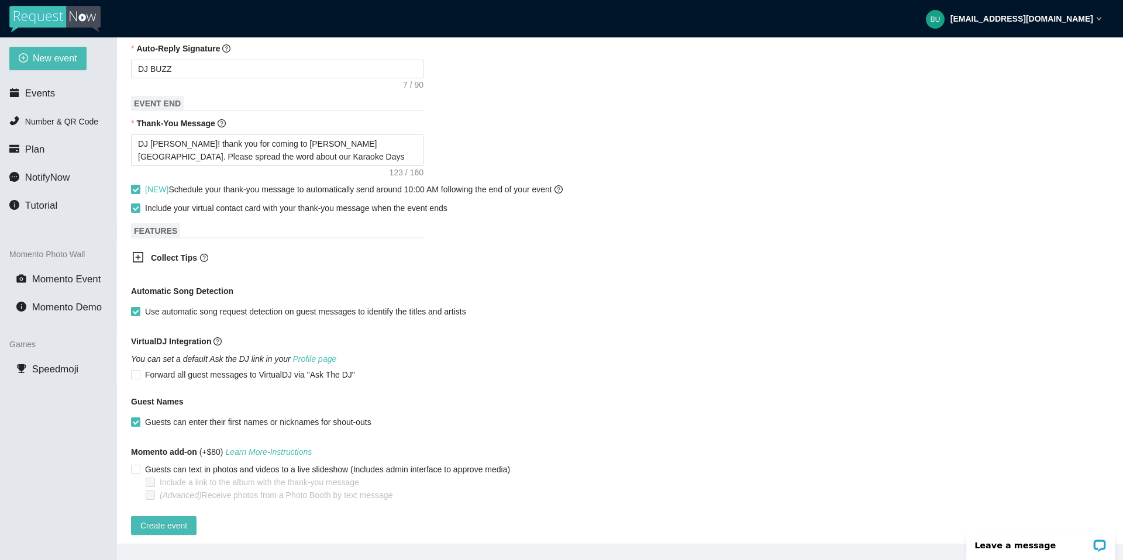
scroll to position [515, 0]
click at [136, 371] on input "Forward all guest messages to VirtualDJ via "Ask The DJ"" at bounding box center [135, 373] width 8 height 8
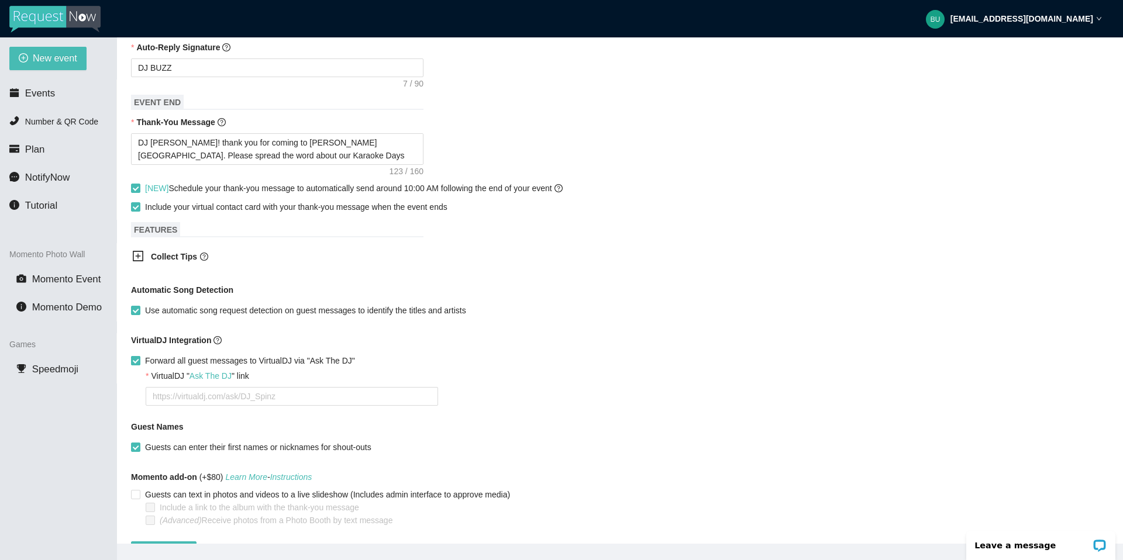
click at [136, 358] on input "Forward all guest messages to VirtualDJ via "Ask The DJ"" at bounding box center [135, 360] width 8 height 8
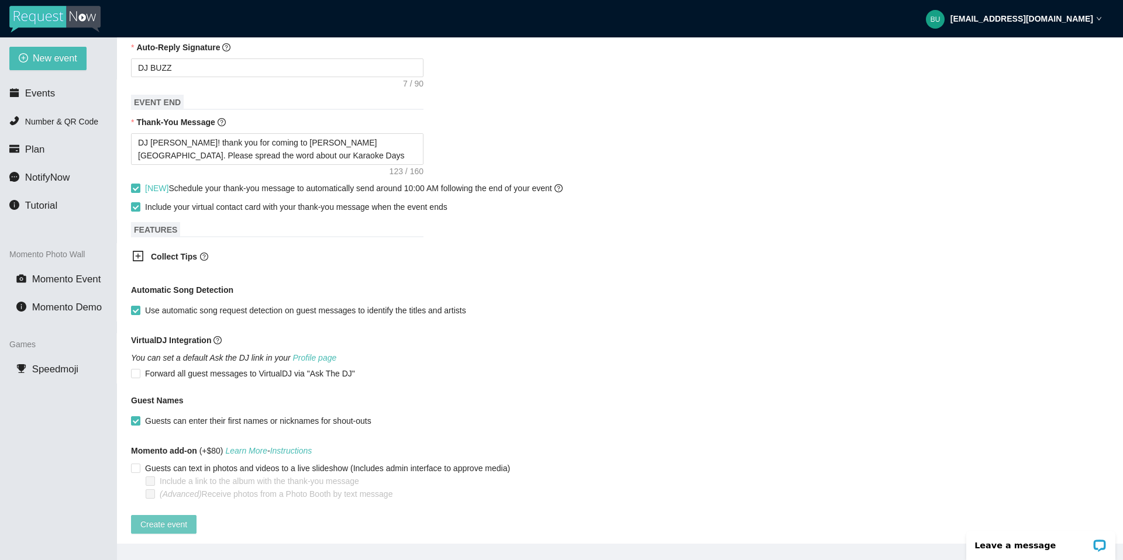
click at [167, 523] on span "Create event" at bounding box center [163, 524] width 47 height 13
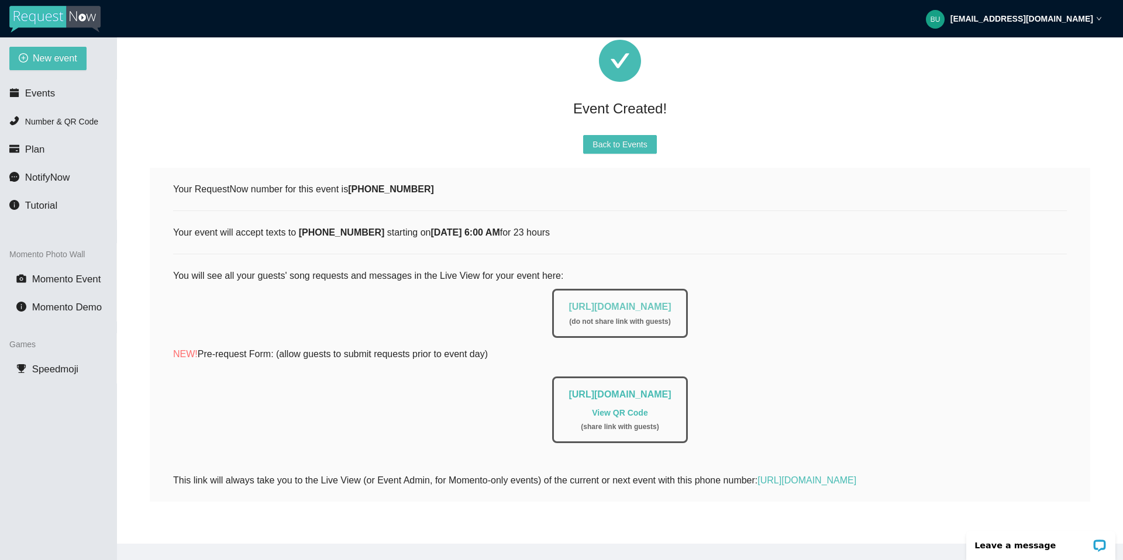
click at [580, 302] on link "https://app.requestnow.io/live/eaoqjne" at bounding box center [619, 307] width 102 height 10
